Goal: Navigation & Orientation: Find specific page/section

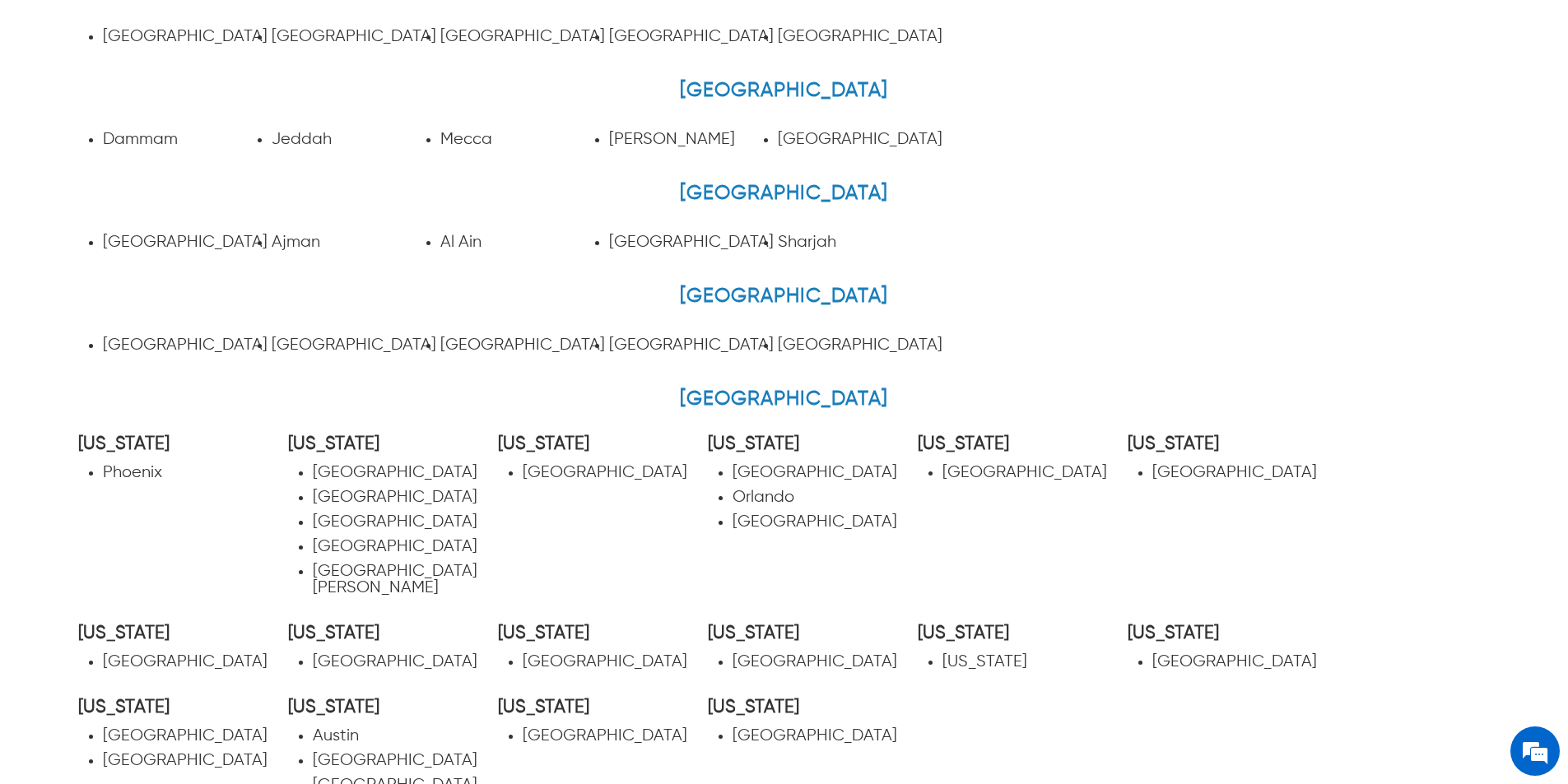
click at [825, 348] on link "West Yorkshire" at bounding box center [860, 345] width 164 height 17
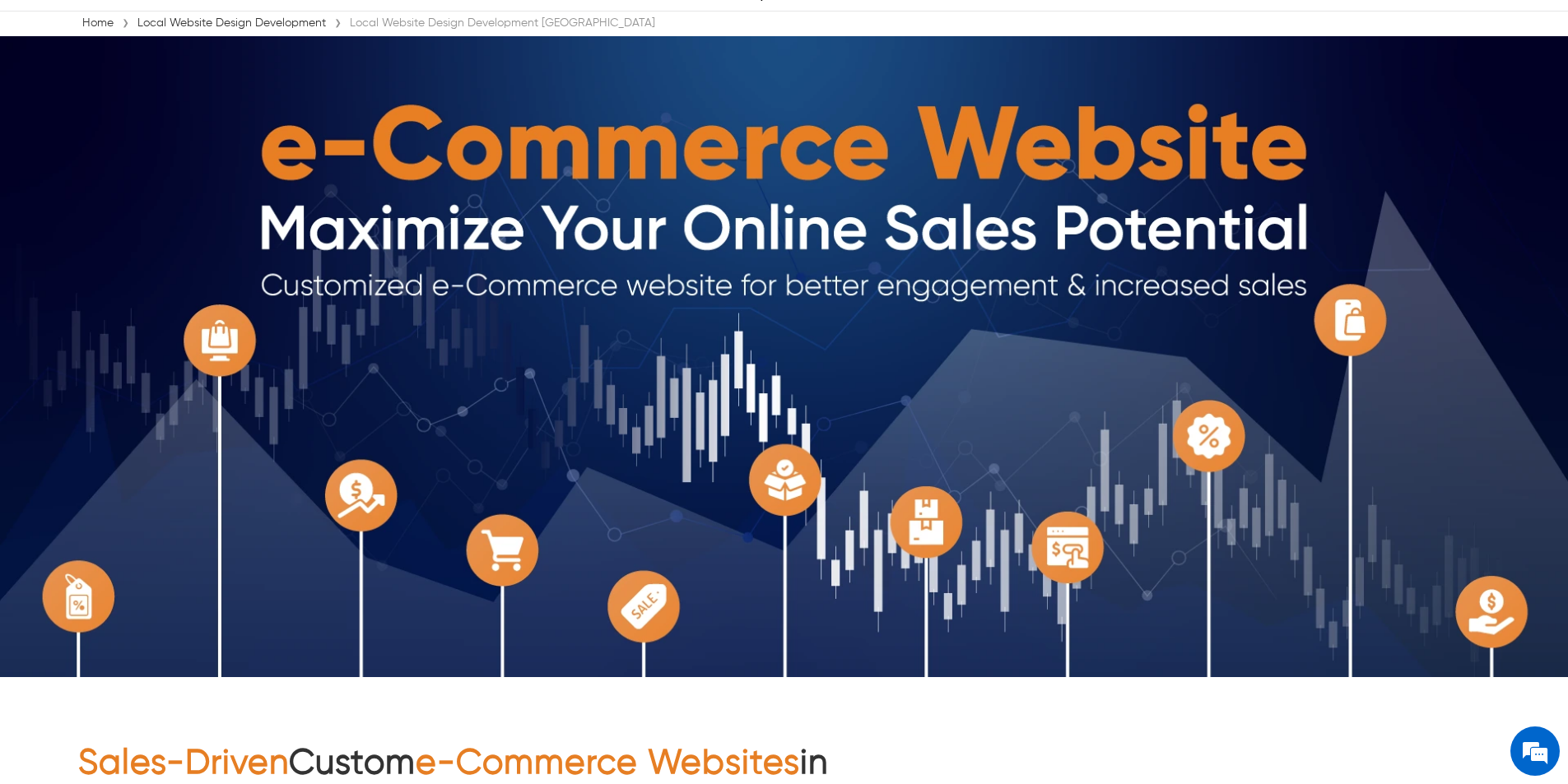
scroll to position [82, 0]
